Goal: Task Accomplishment & Management: Manage account settings

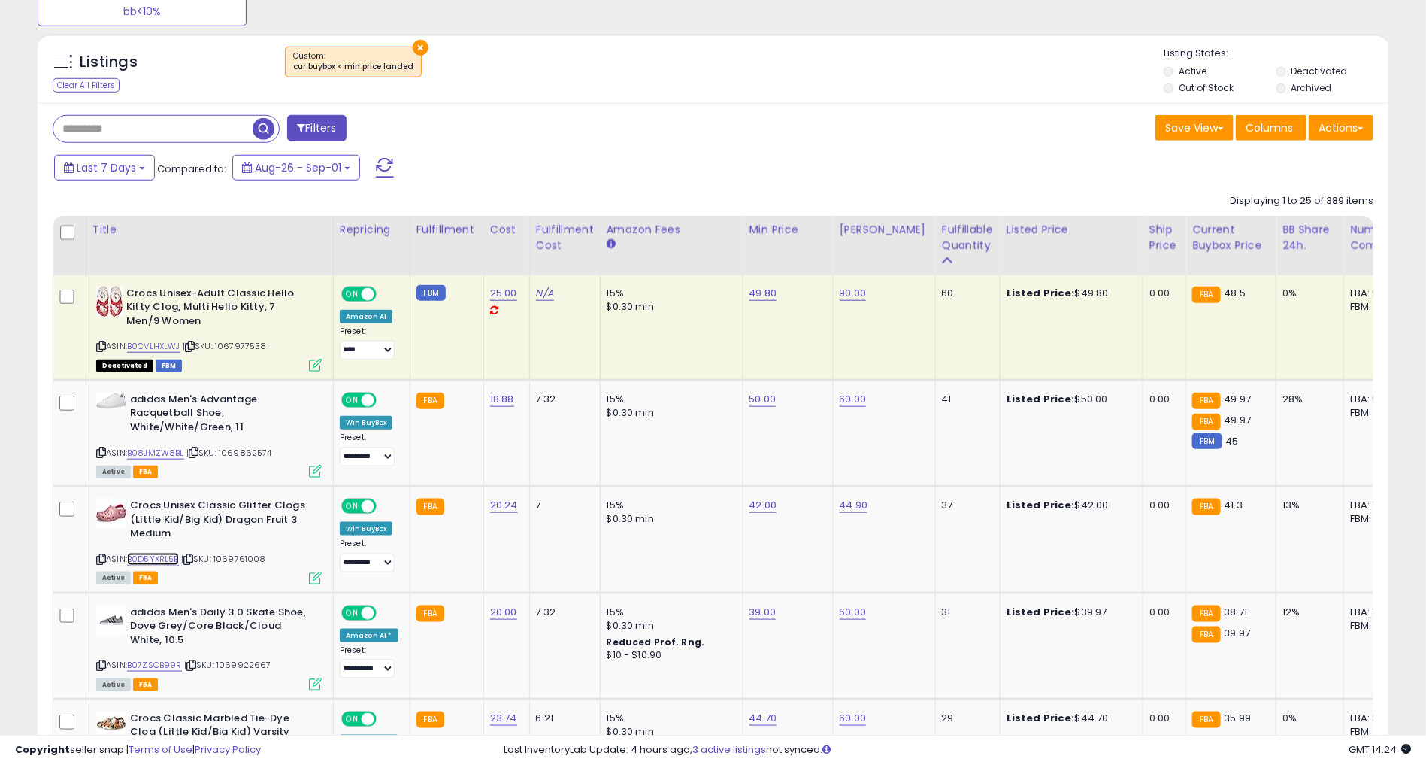
scroll to position [607, 0]
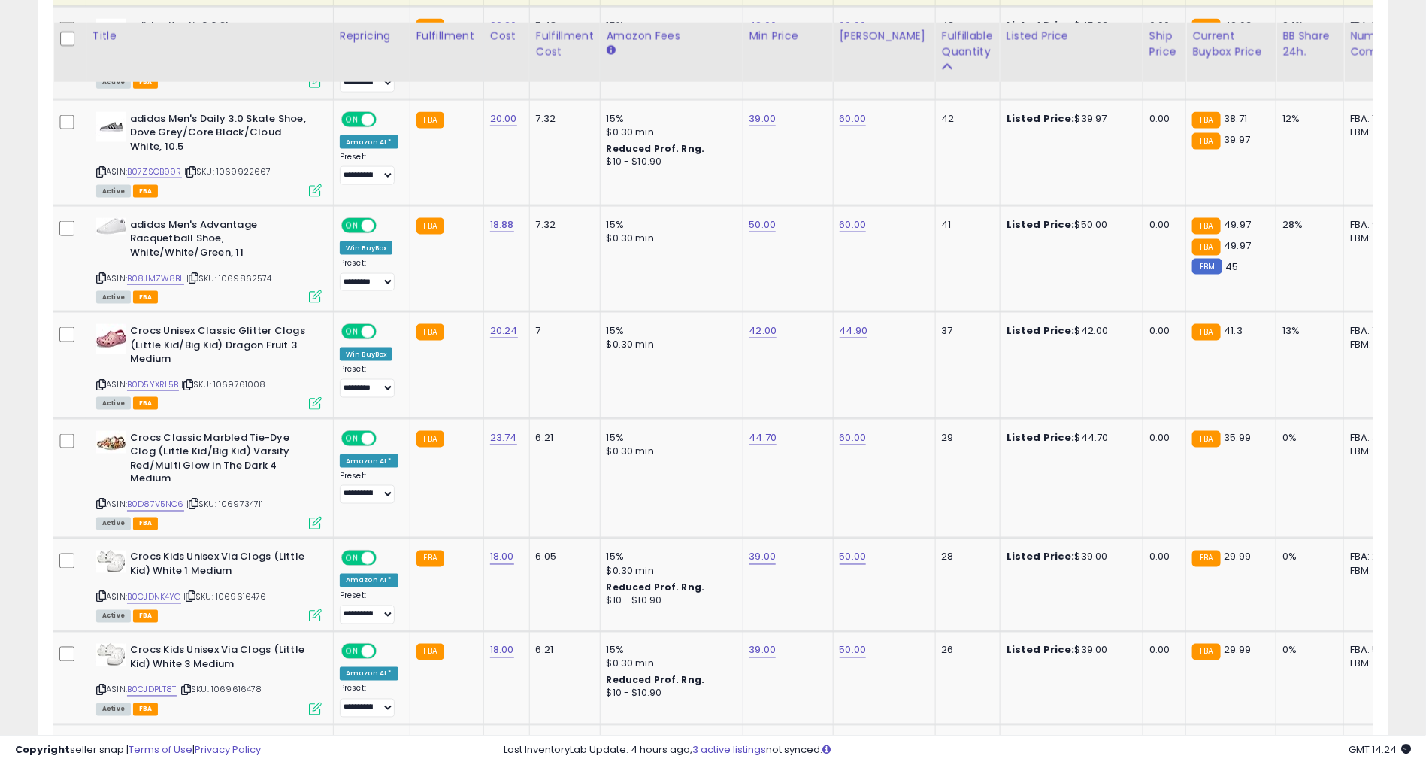
scroll to position [974, 0]
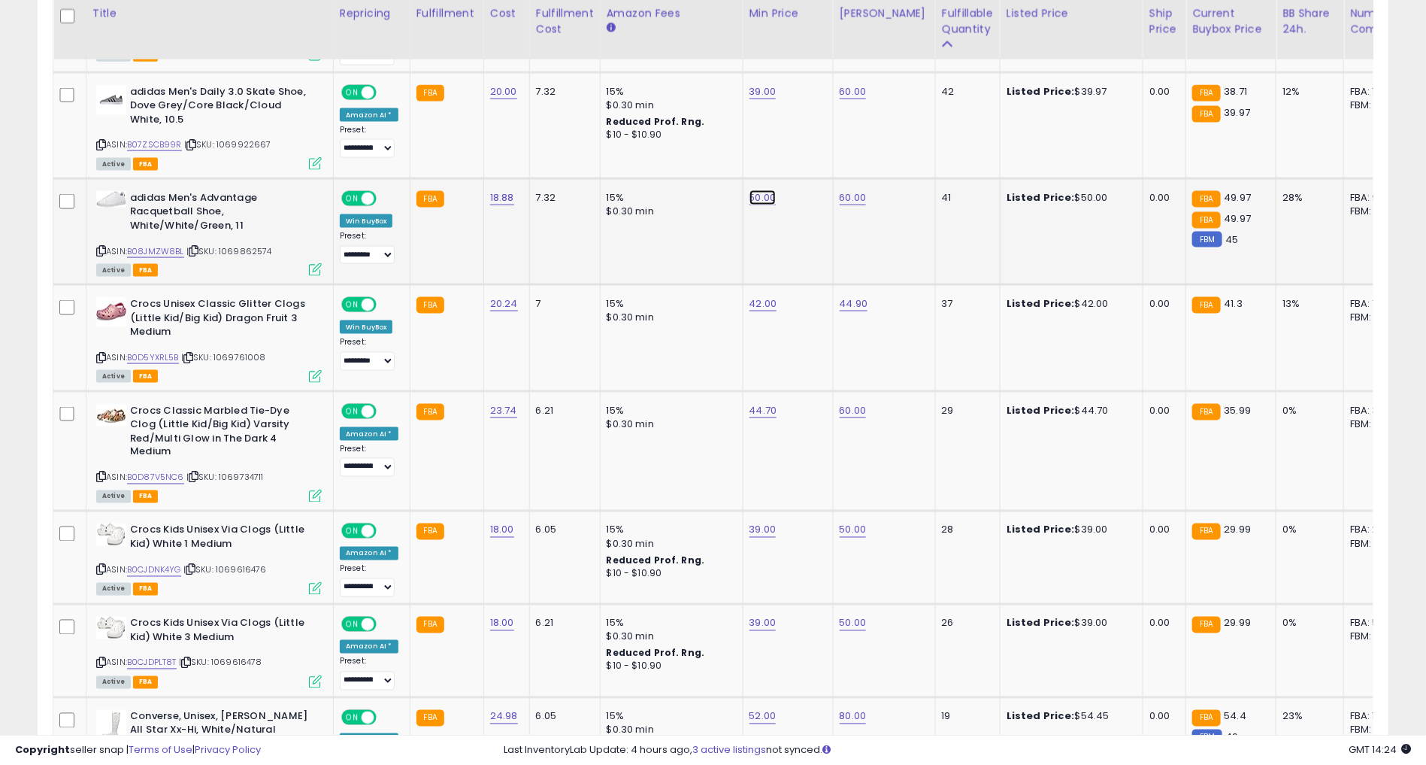
click at [749, 197] on link "50.00" at bounding box center [762, 197] width 27 height 15
type input "*"
type input "**"
click button "submit" at bounding box center [799, 160] width 26 height 23
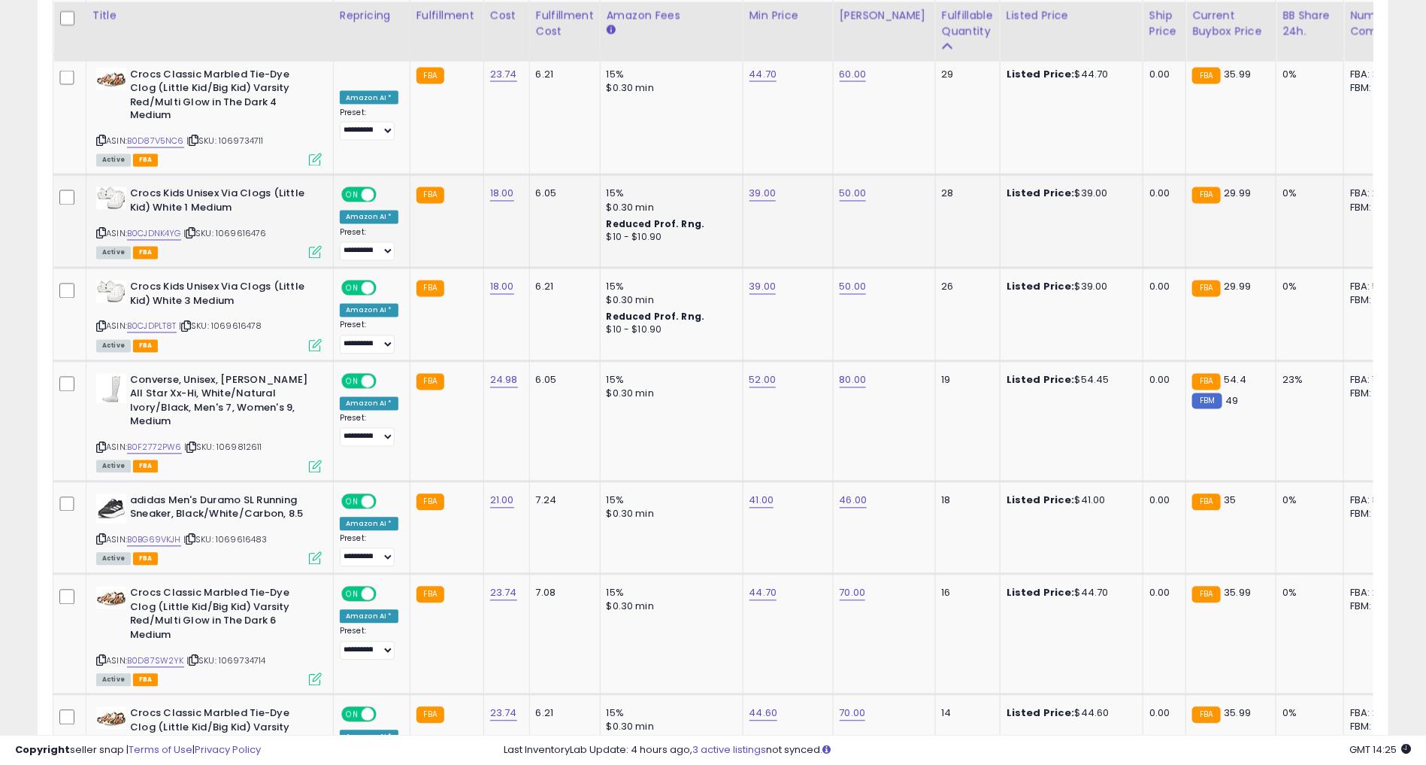
scroll to position [1304, 0]
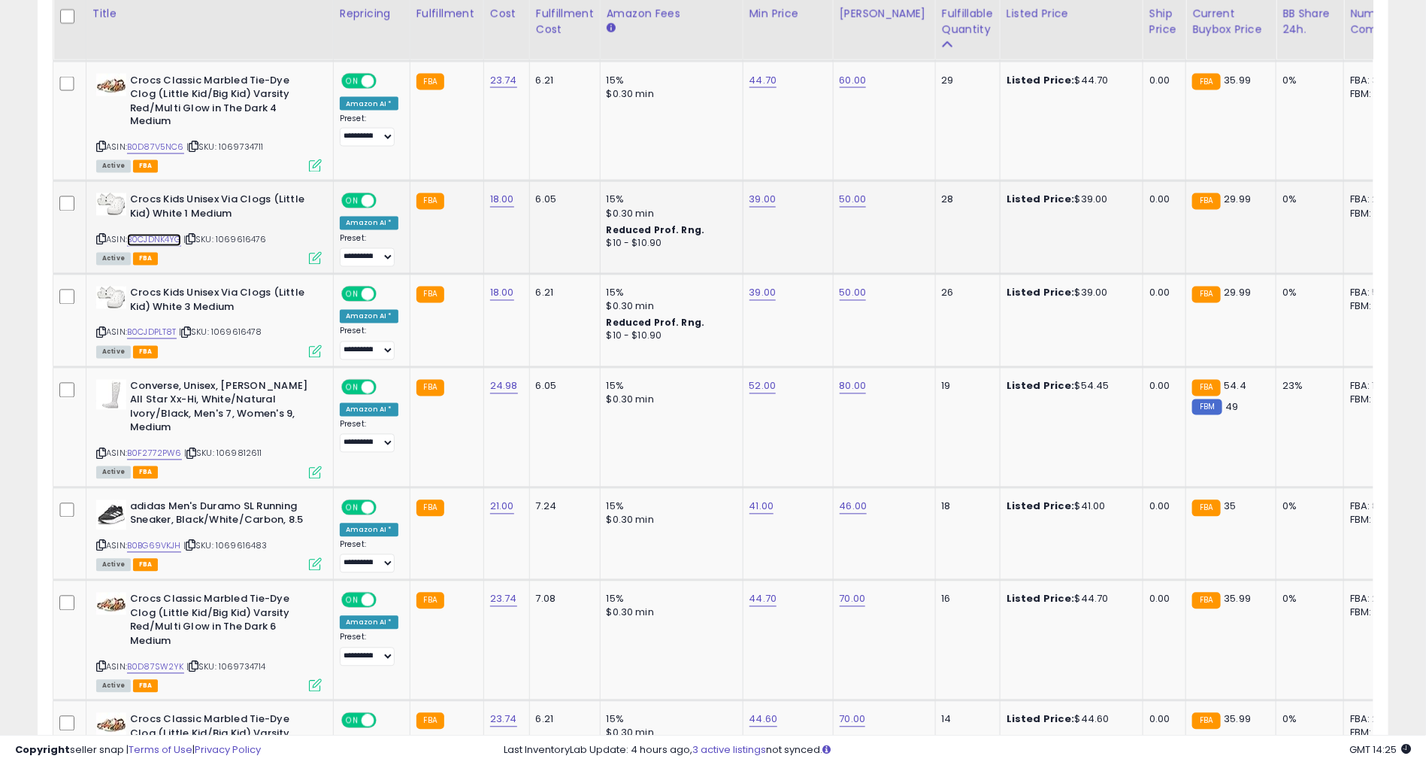
click at [174, 241] on link "B0CJDNK4YG" at bounding box center [154, 240] width 54 height 13
